Goal: Find specific page/section: Find specific page/section

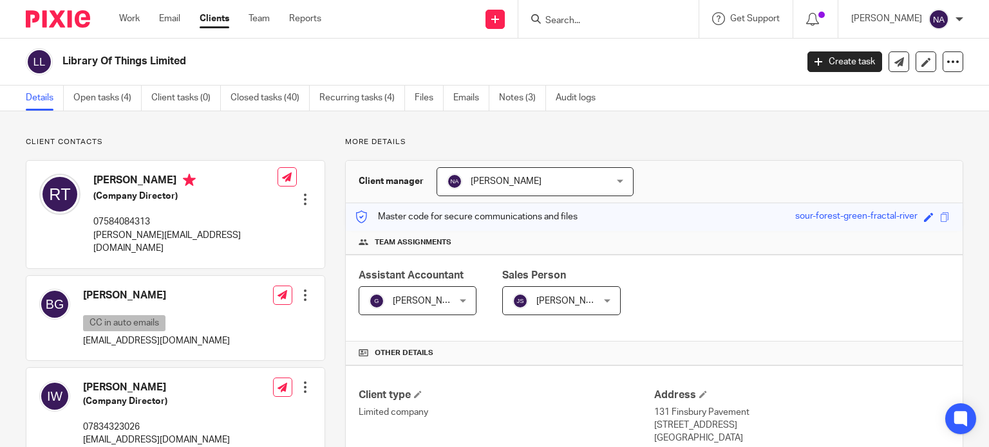
click at [592, 20] on input "Search" at bounding box center [602, 21] width 116 height 12
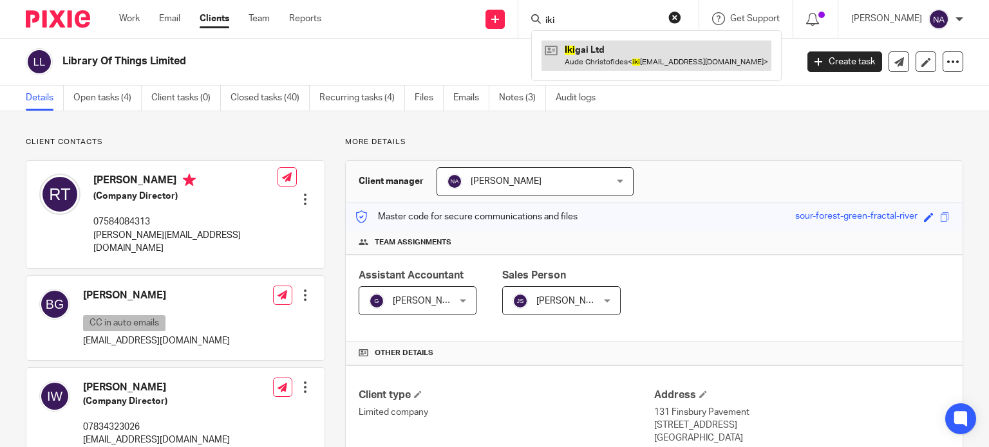
type input "iki"
click at [659, 63] on link at bounding box center [656, 56] width 230 height 30
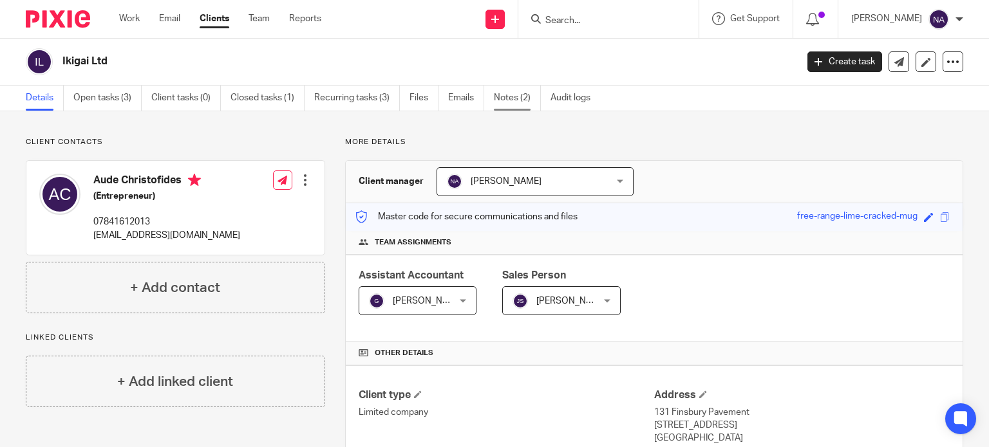
click at [512, 98] on link "Notes (2)" at bounding box center [517, 98] width 47 height 25
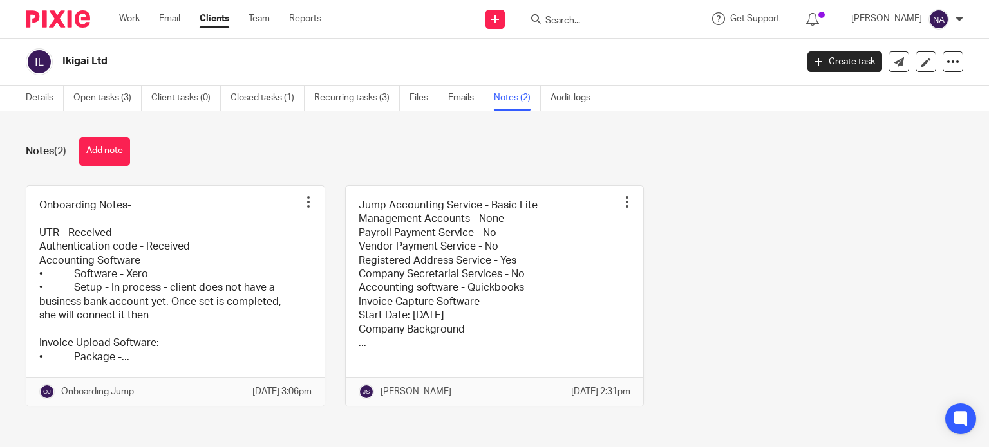
scroll to position [17, 0]
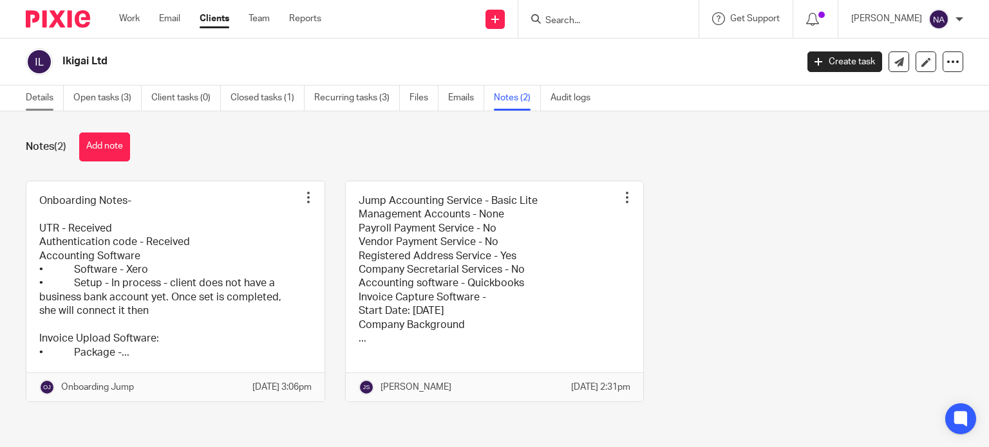
drag, startPoint x: 20, startPoint y: 92, endPoint x: 44, endPoint y: 101, distance: 25.5
click at [44, 101] on div "Details Open tasks (3) Client tasks (0) Closed tasks (1) Recurring tasks (3) Fi…" at bounding box center [311, 98] width 622 height 25
click at [44, 101] on link "Details" at bounding box center [45, 98] width 38 height 25
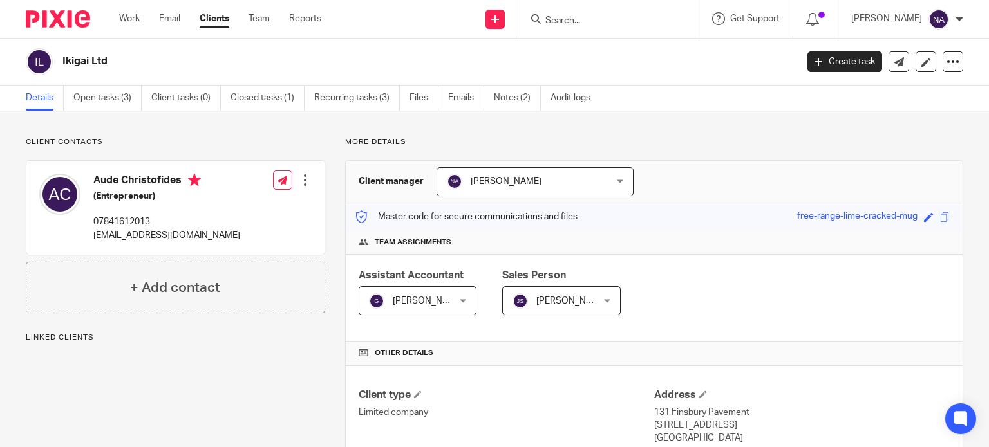
scroll to position [349, 0]
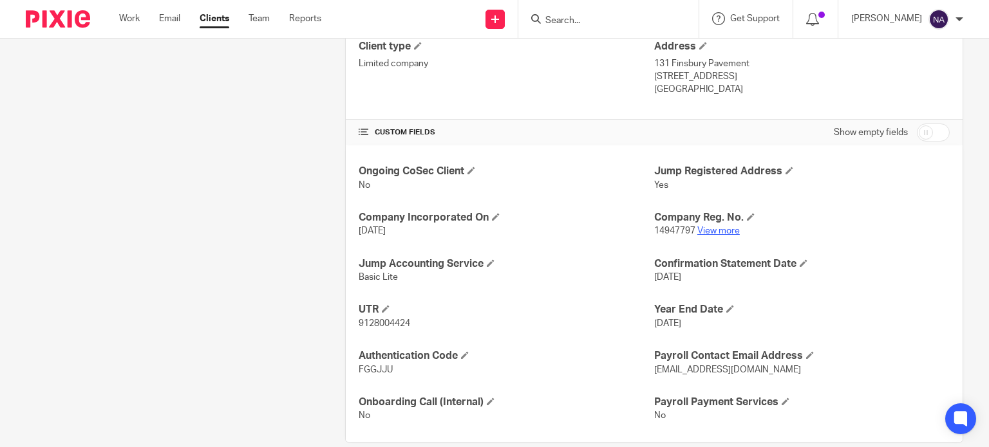
click at [709, 230] on link "View more" at bounding box center [718, 231] width 42 height 9
click at [578, 17] on input "Search" at bounding box center [602, 21] width 116 height 12
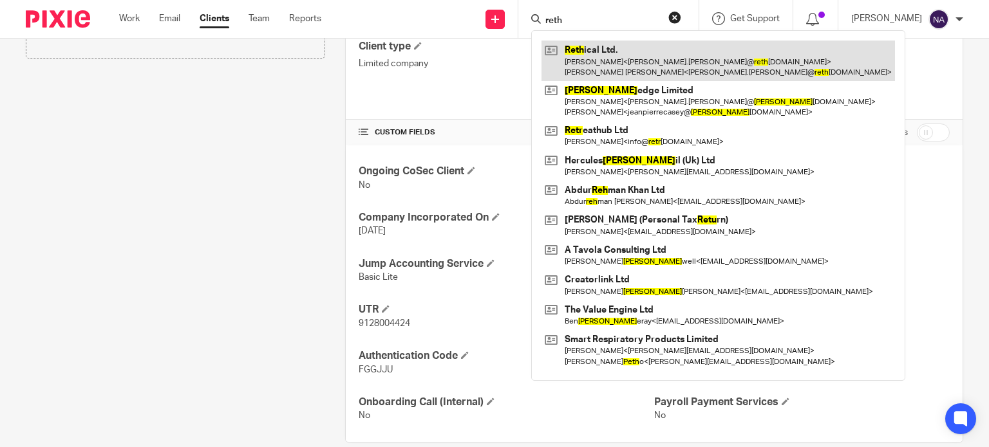
type input "reth"
click at [685, 53] on link at bounding box center [717, 61] width 353 height 40
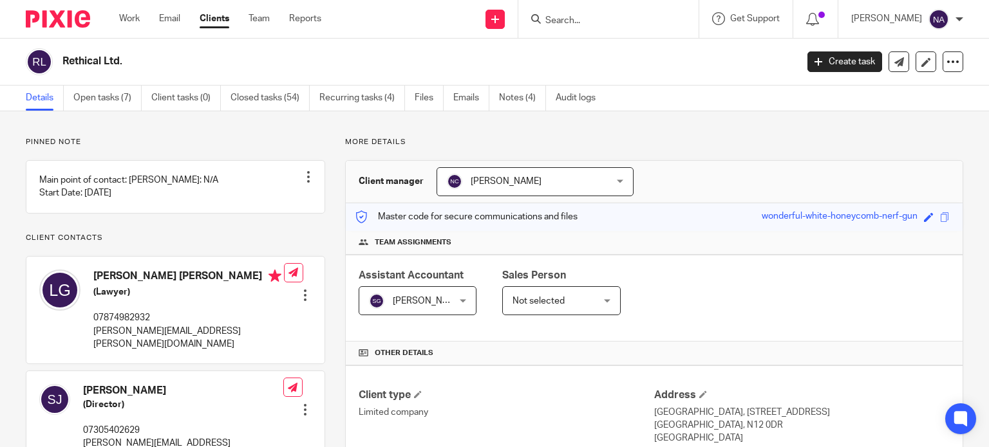
scroll to position [350, 0]
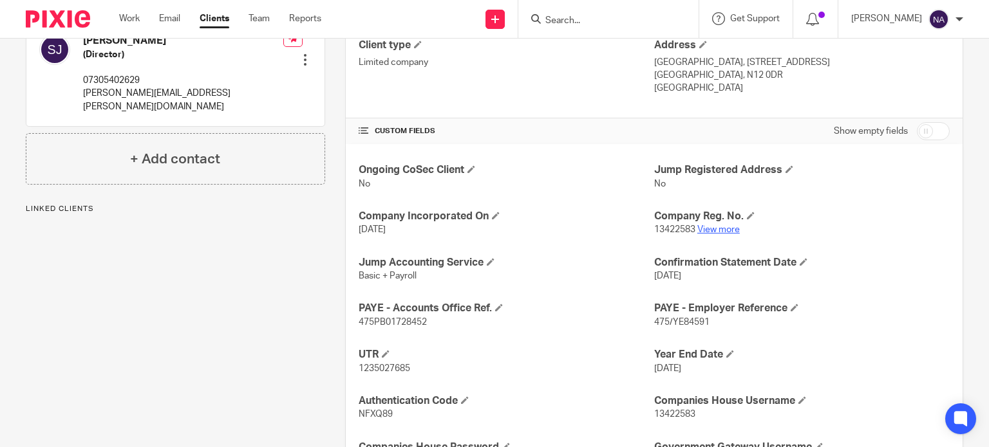
click at [719, 226] on p "13422583 View more" at bounding box center [801, 229] width 295 height 13
click at [719, 226] on link "View more" at bounding box center [718, 229] width 42 height 9
